Goal: Task Accomplishment & Management: Manage account settings

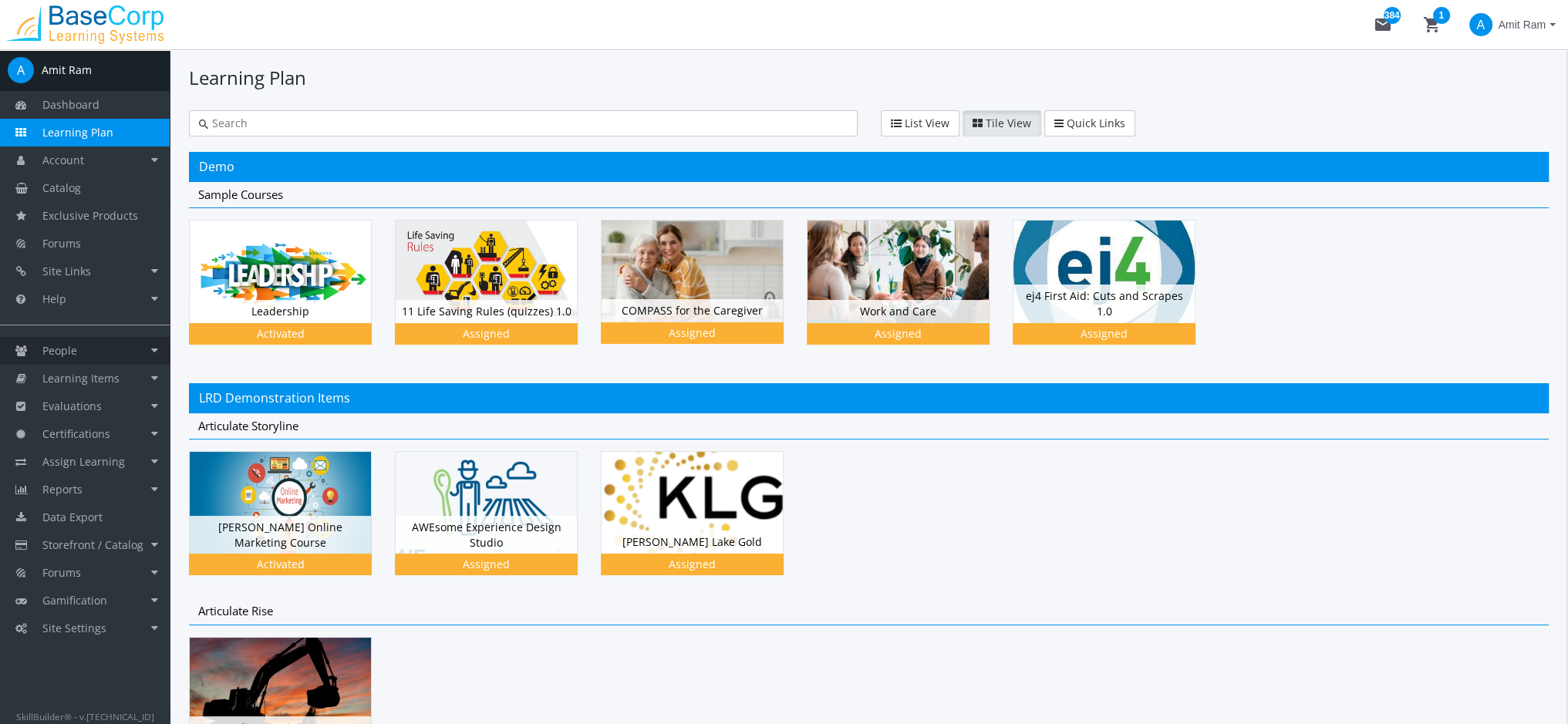
click at [108, 355] on link "People" at bounding box center [85, 350] width 170 height 27
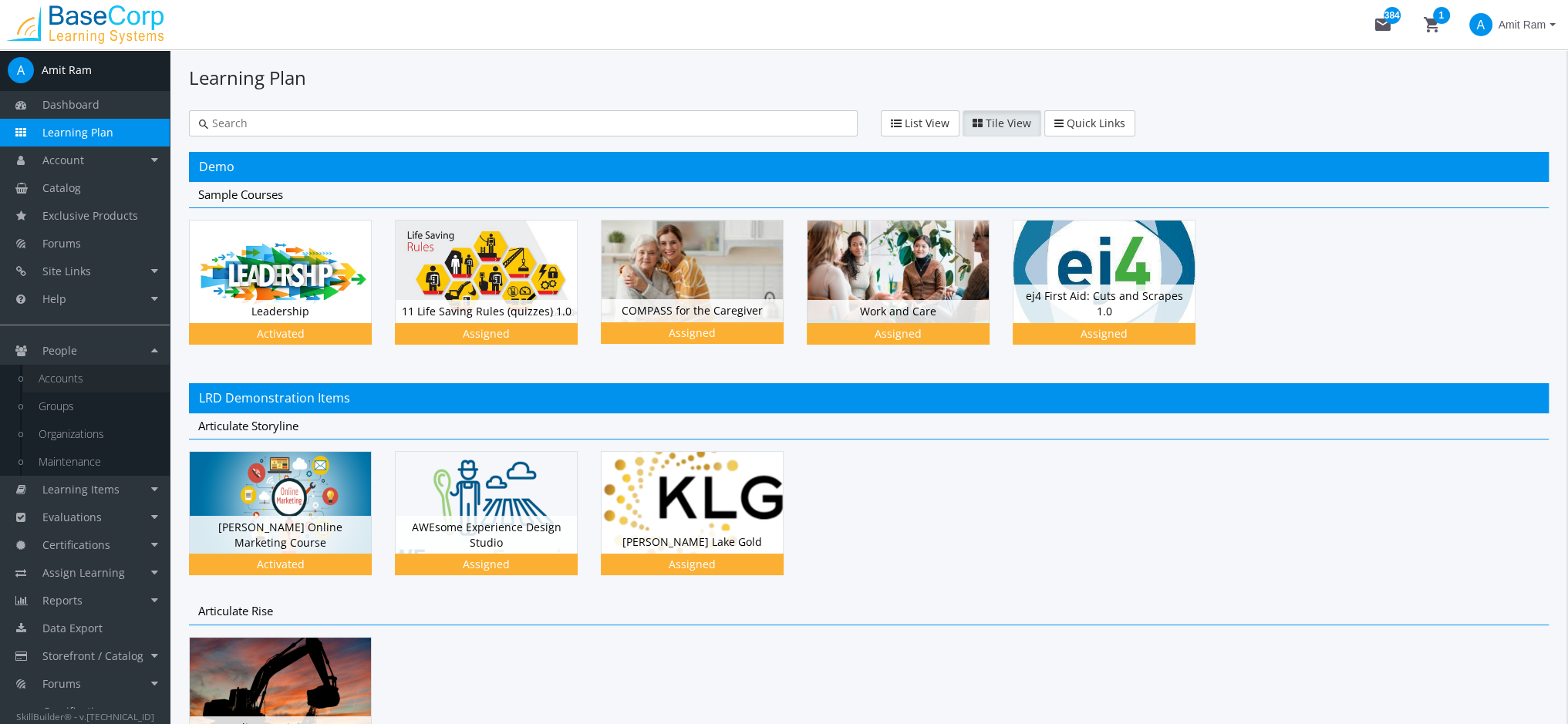
click at [101, 375] on link "Accounts" at bounding box center [97, 378] width 147 height 27
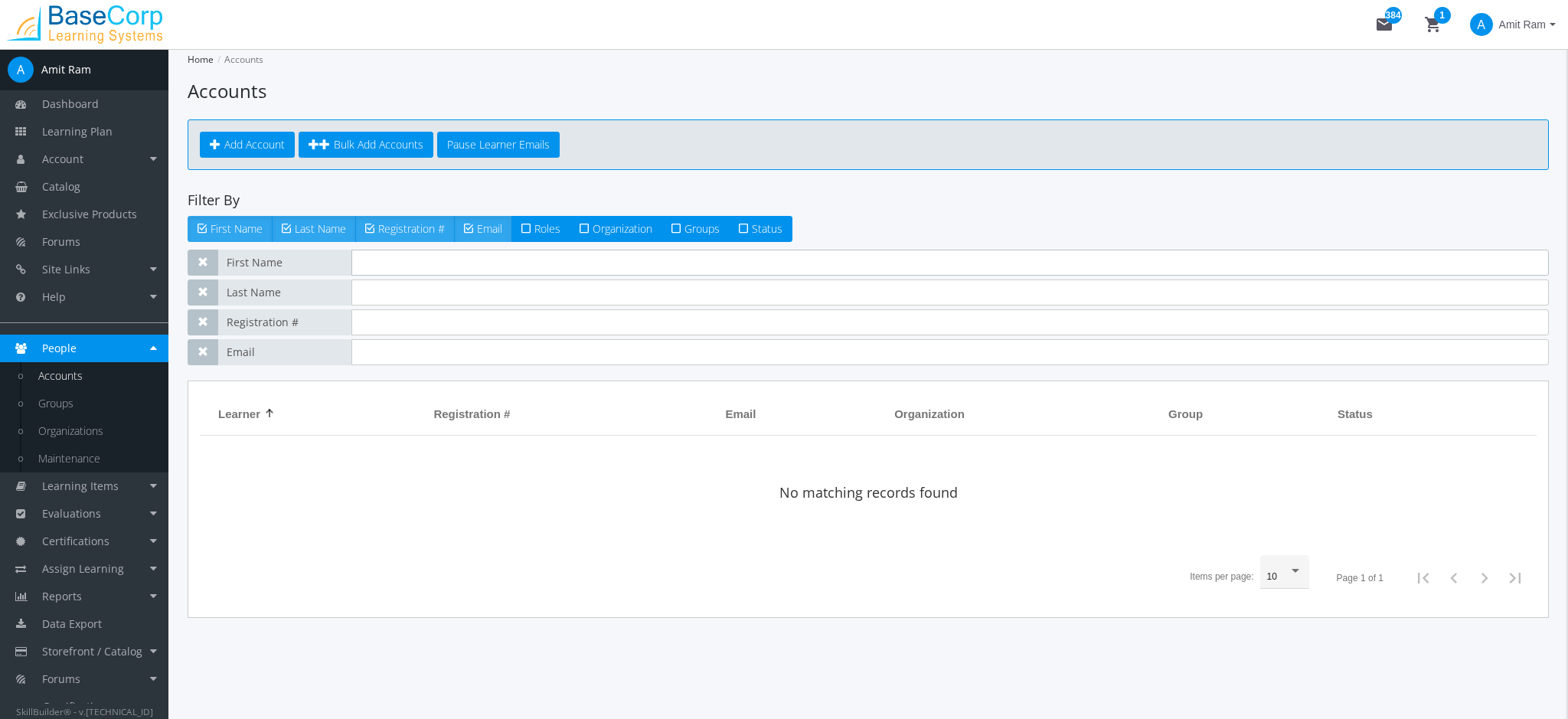
click at [380, 266] on input "text" at bounding box center [950, 263] width 1198 height 26
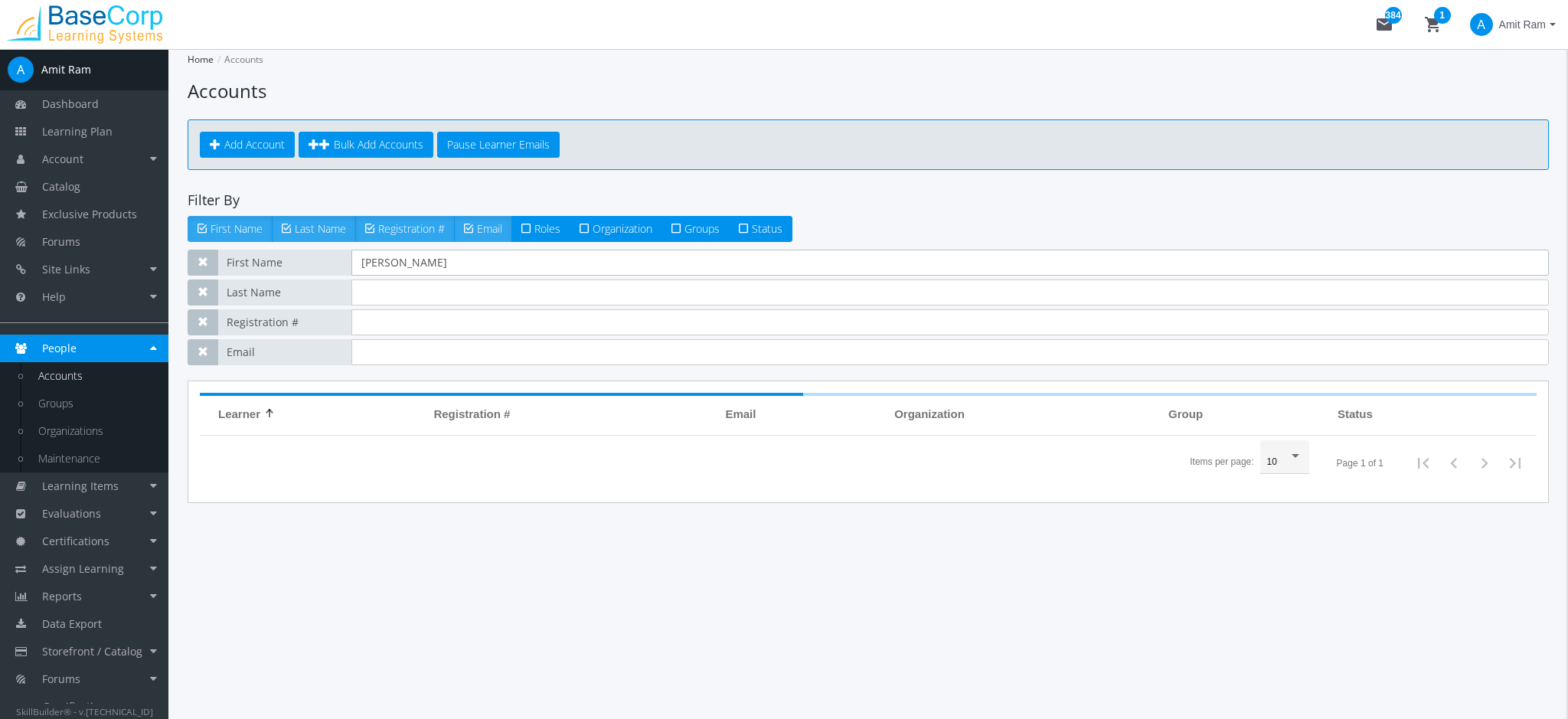
type input "[PERSON_NAME]"
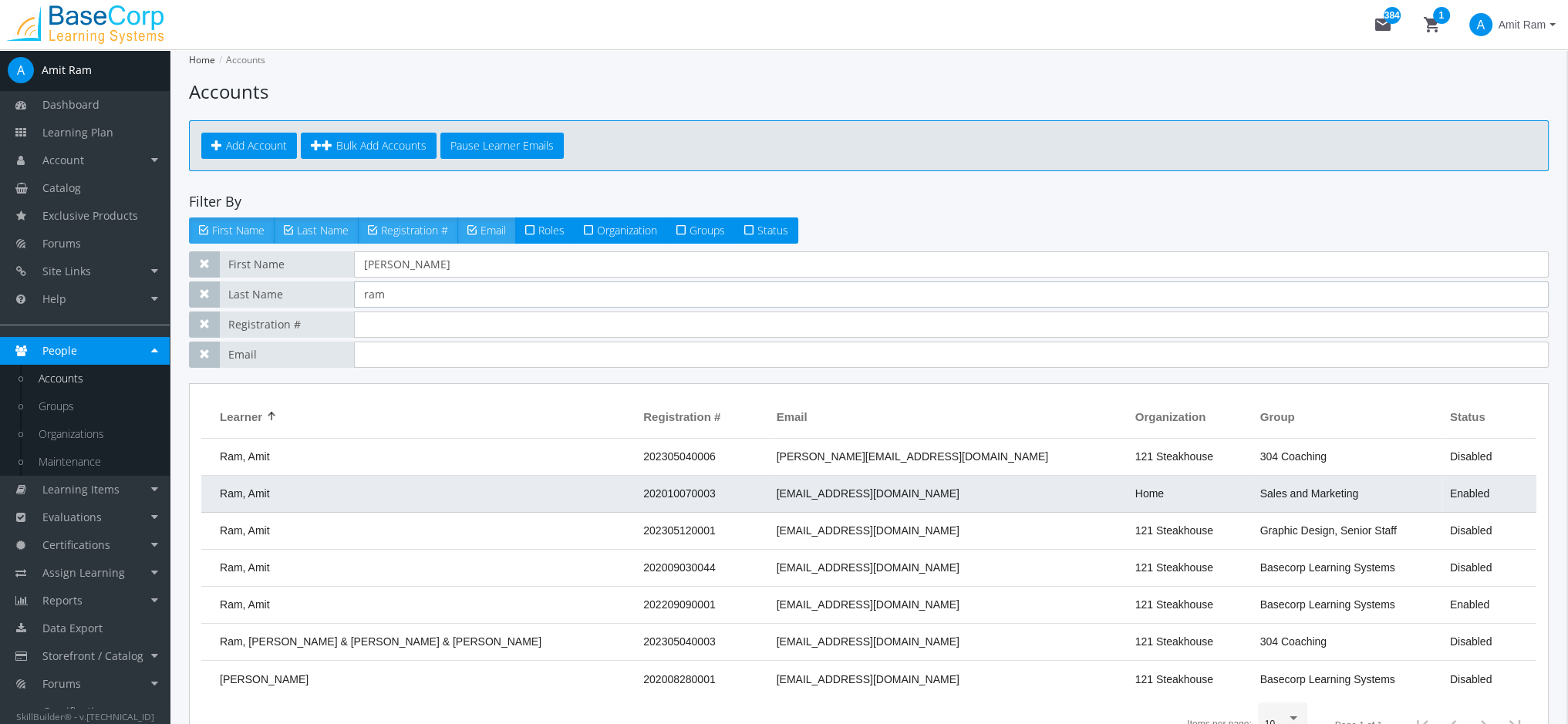
type input "ram"
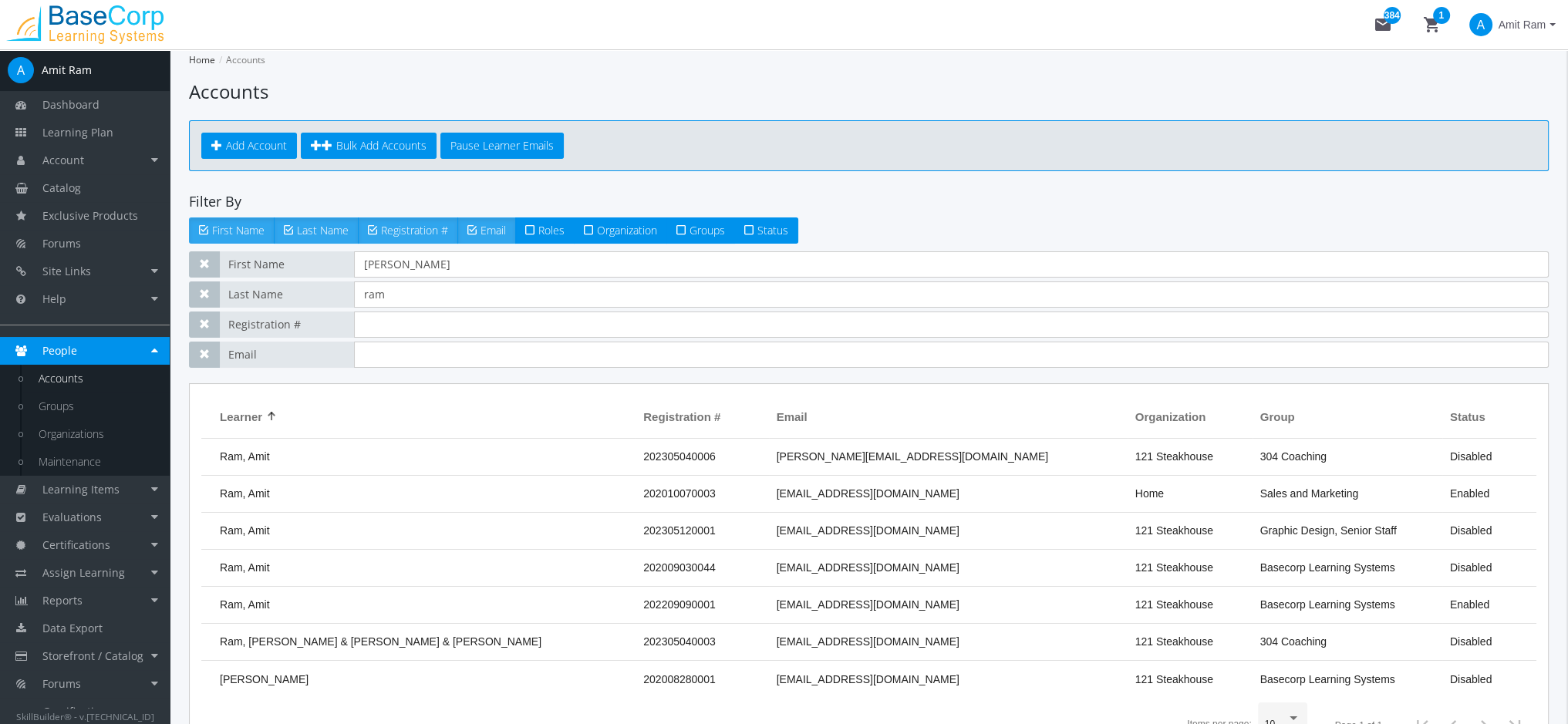
click at [636, 483] on td "202010070003" at bounding box center [702, 493] width 133 height 37
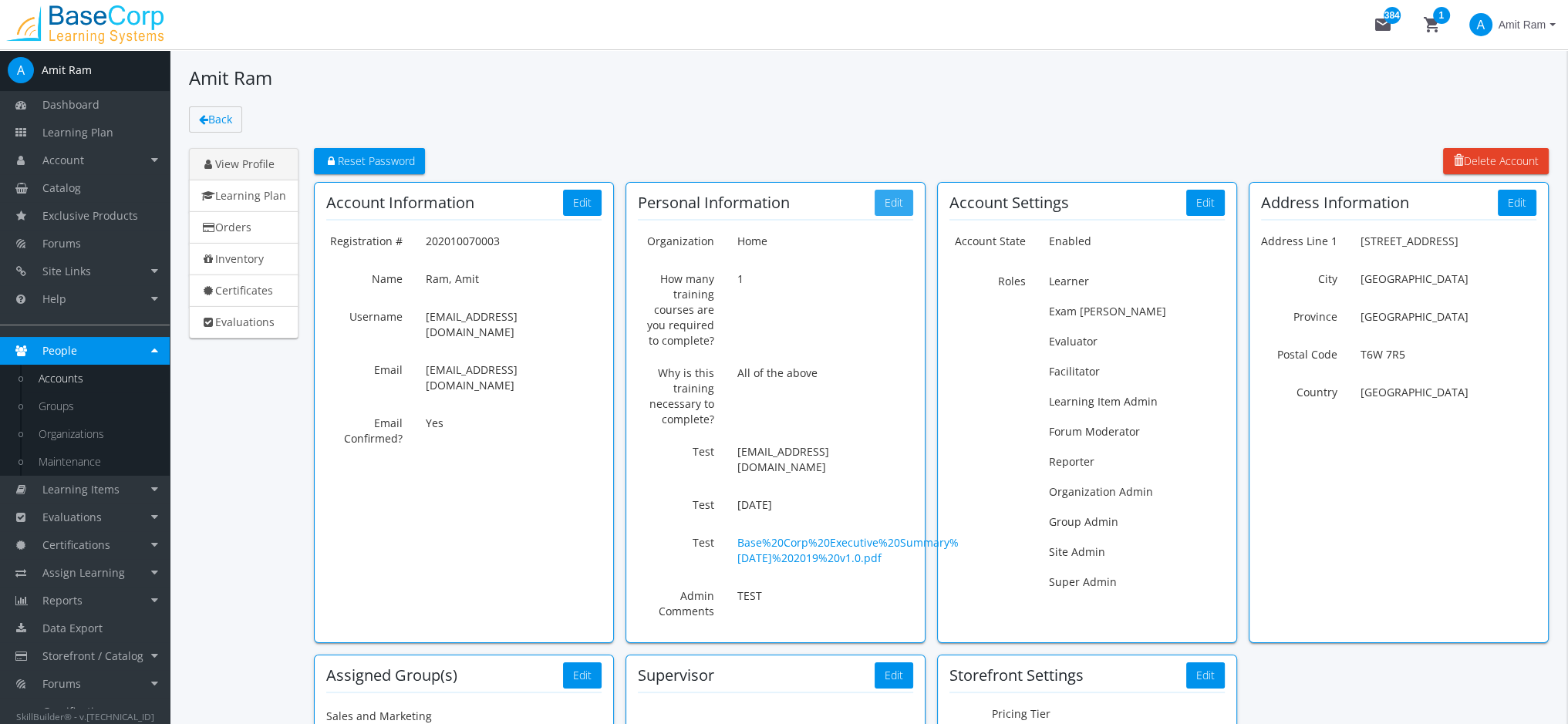
click at [888, 215] on button "Edit" at bounding box center [894, 202] width 39 height 26
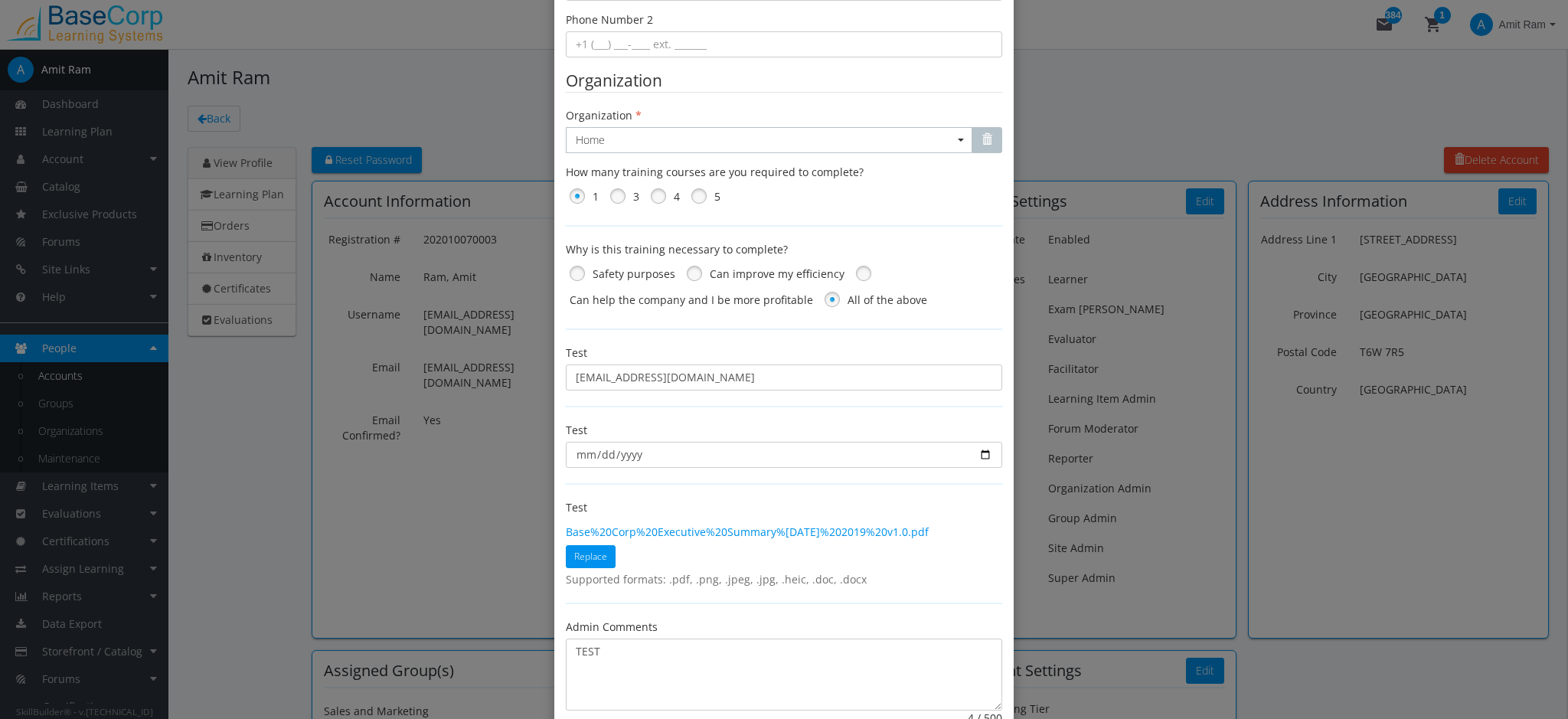
scroll to position [216, 0]
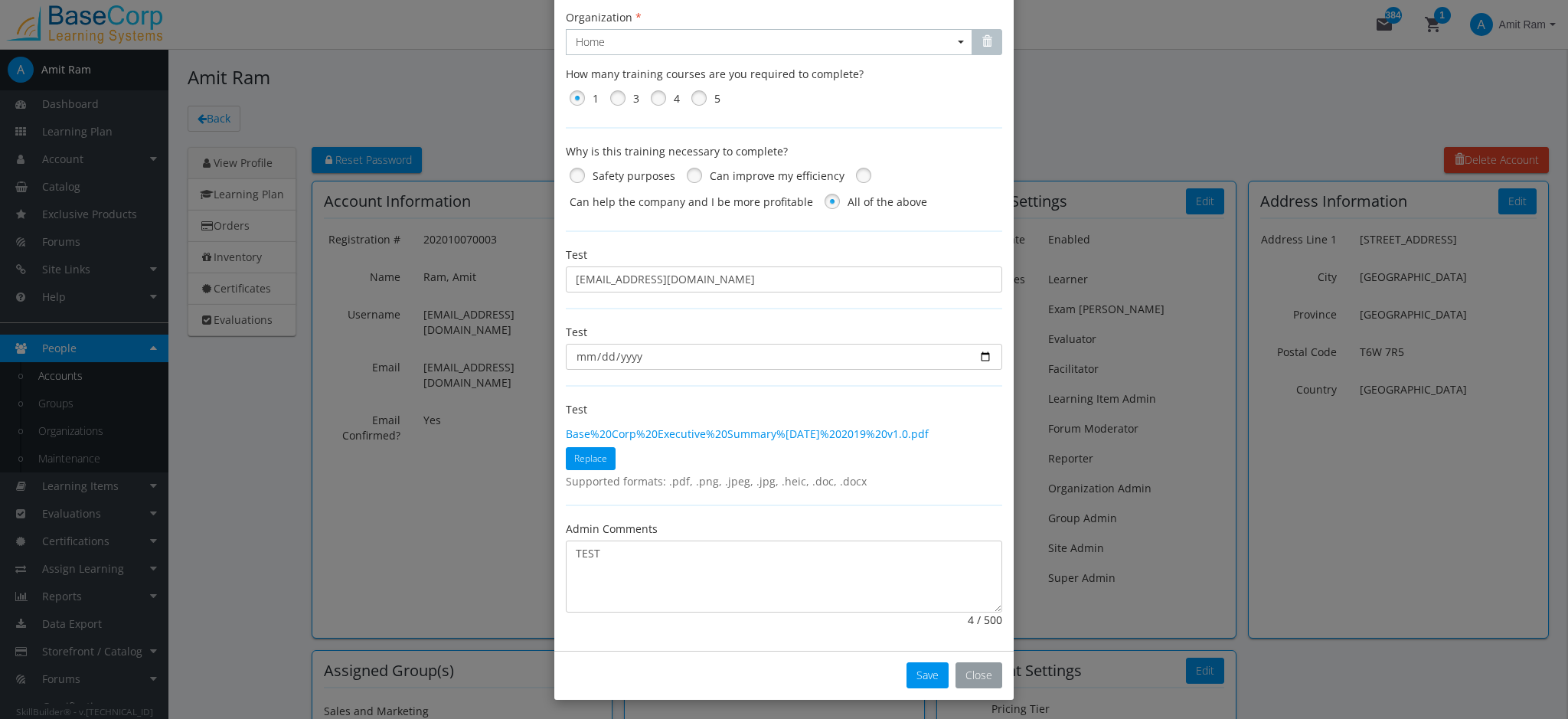
click at [985, 679] on button "Close" at bounding box center [979, 675] width 47 height 26
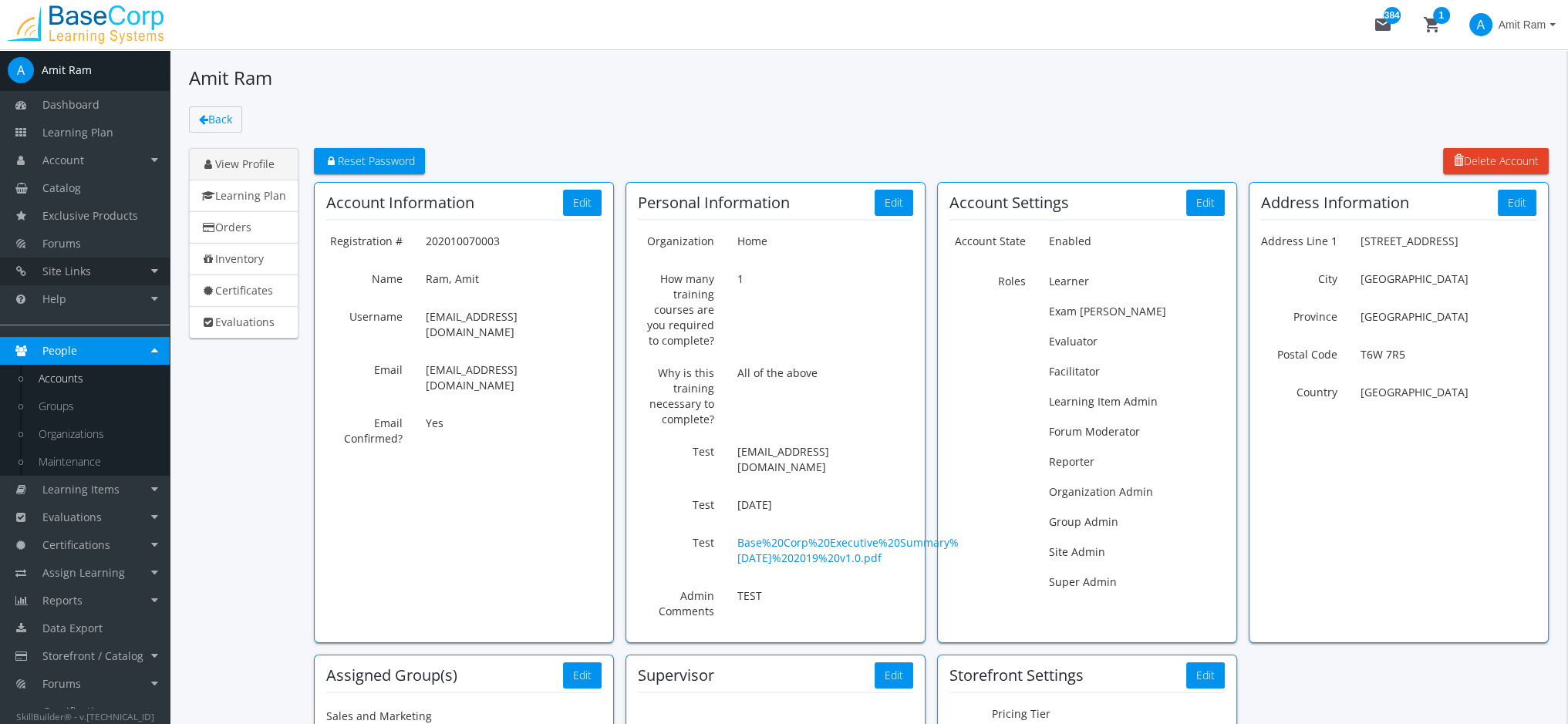
click at [89, 274] on span "Site Links" at bounding box center [67, 271] width 49 height 15
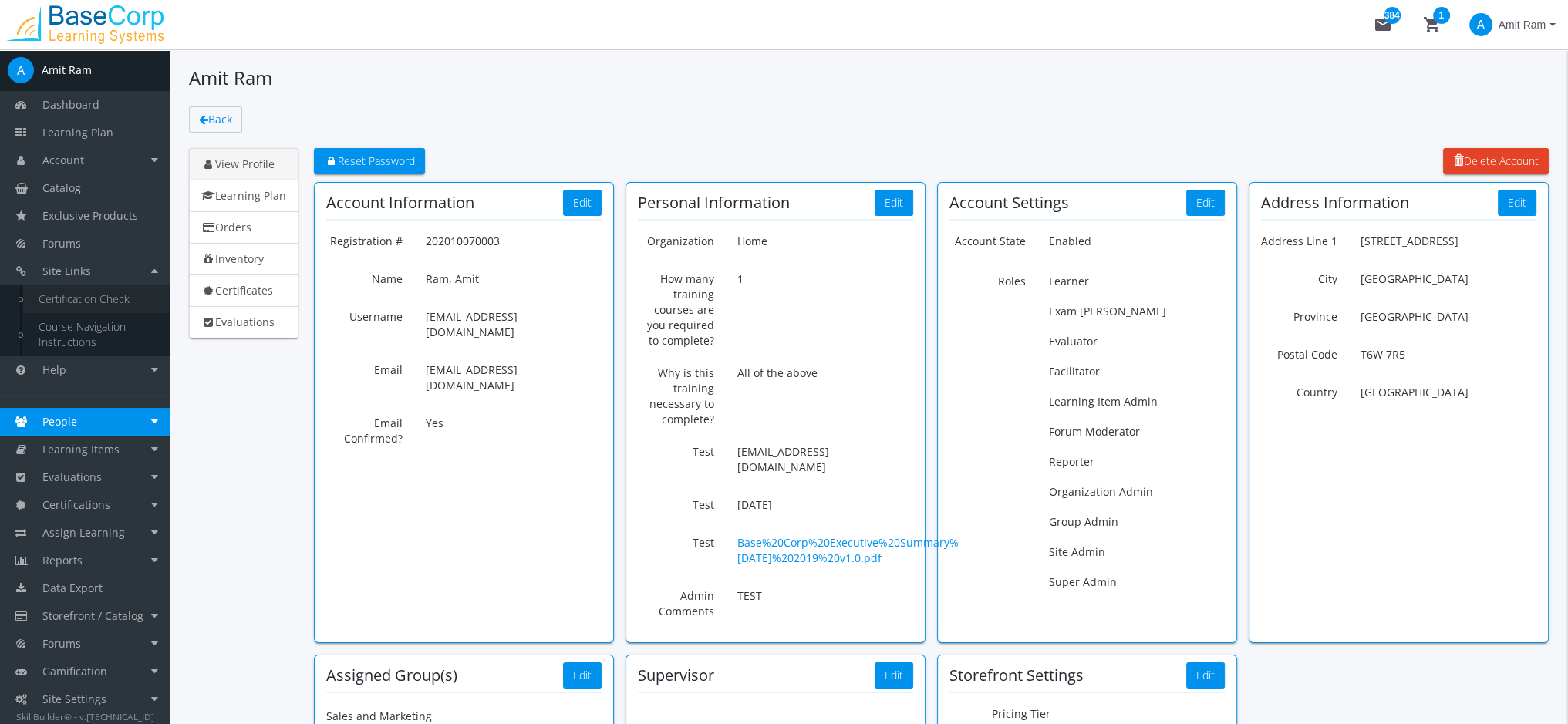
click at [87, 302] on link "Certification Check" at bounding box center [97, 298] width 147 height 27
